Goal: Task Accomplishment & Management: Complete application form

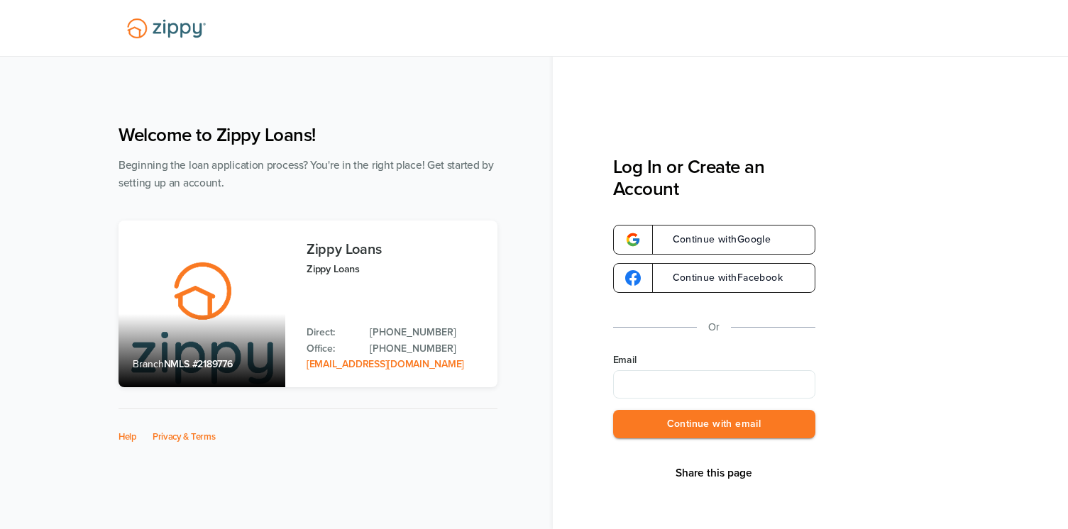
click at [685, 382] on input "Email" at bounding box center [714, 384] width 202 height 28
type input "**********"
click at [686, 428] on button "Continue with email" at bounding box center [714, 424] width 202 height 29
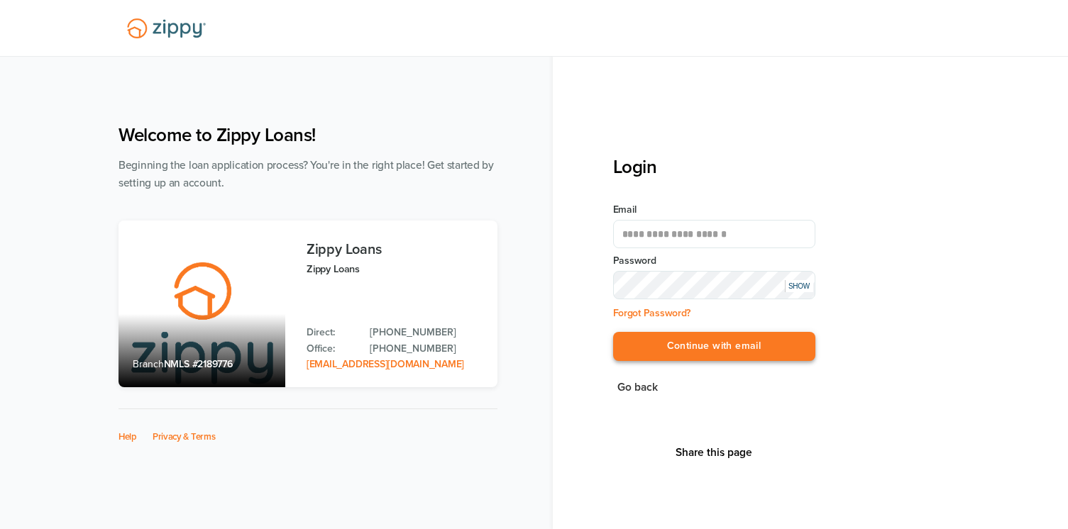
click at [678, 352] on button "Continue with email" at bounding box center [714, 346] width 202 height 29
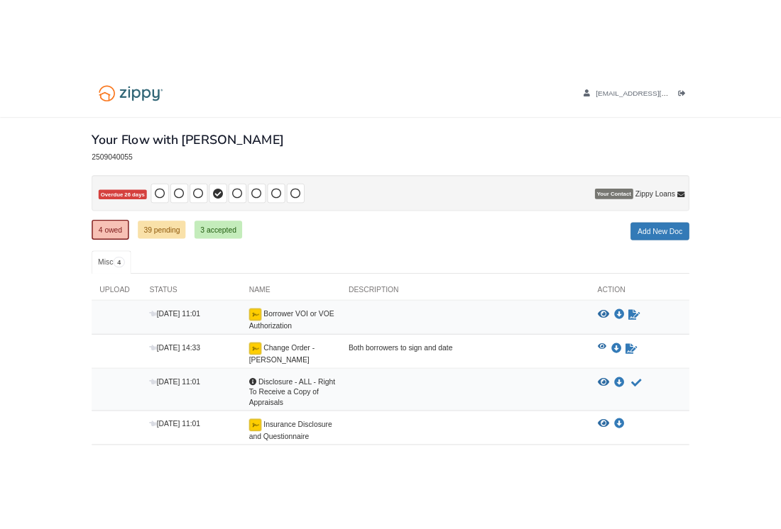
scroll to position [79, 0]
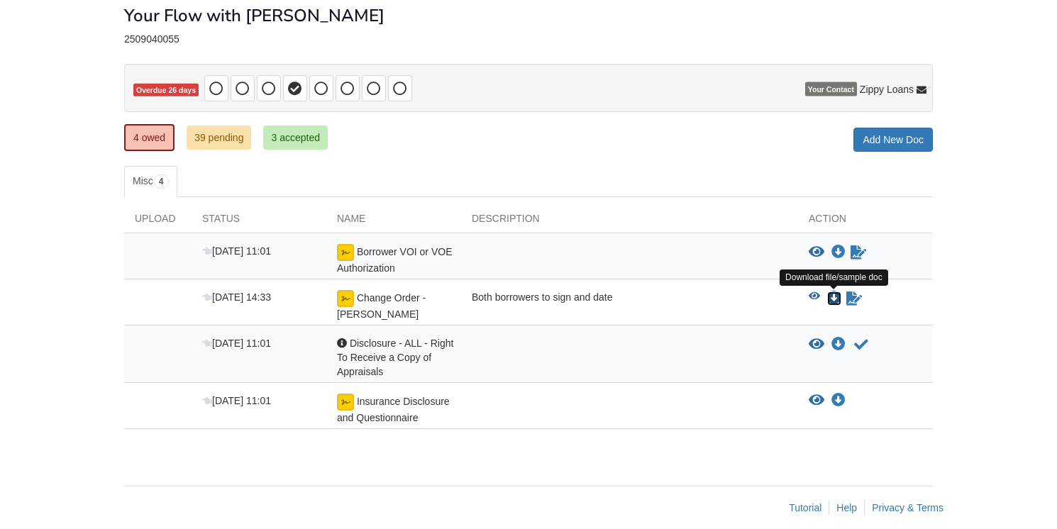
click at [835, 295] on icon "Download Change Order - Ruiz" at bounding box center [835, 299] width 14 height 14
